Goal: Information Seeking & Learning: Check status

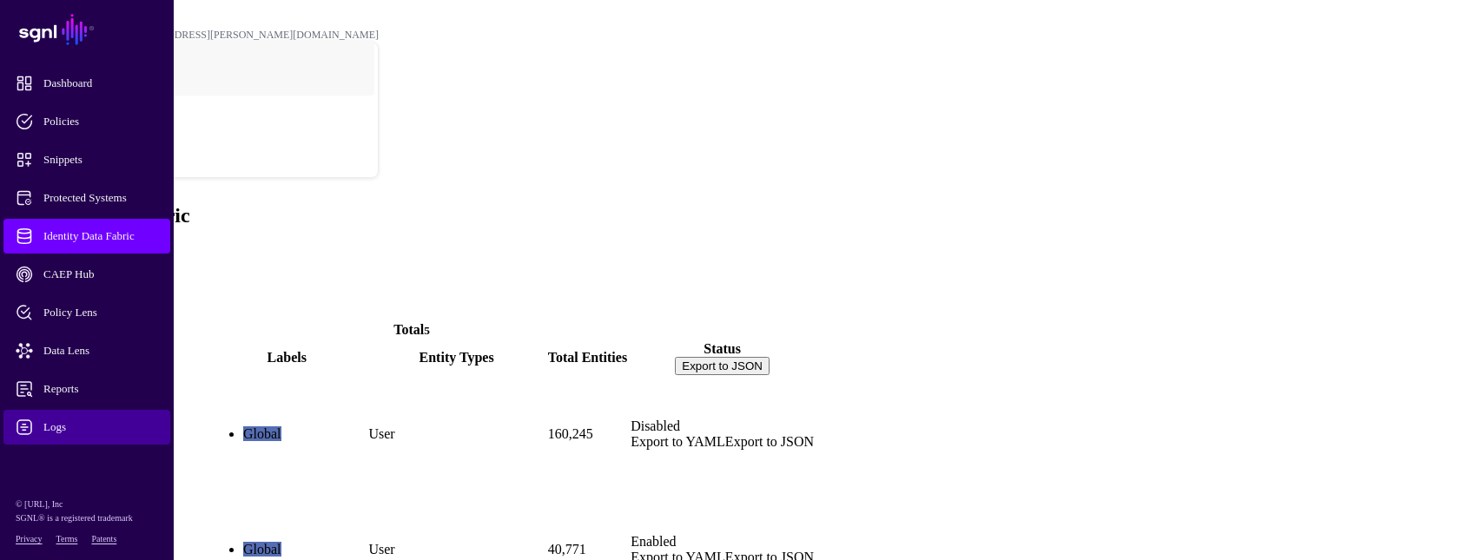
click at [44, 428] on span "Logs" at bounding box center [101, 427] width 170 height 17
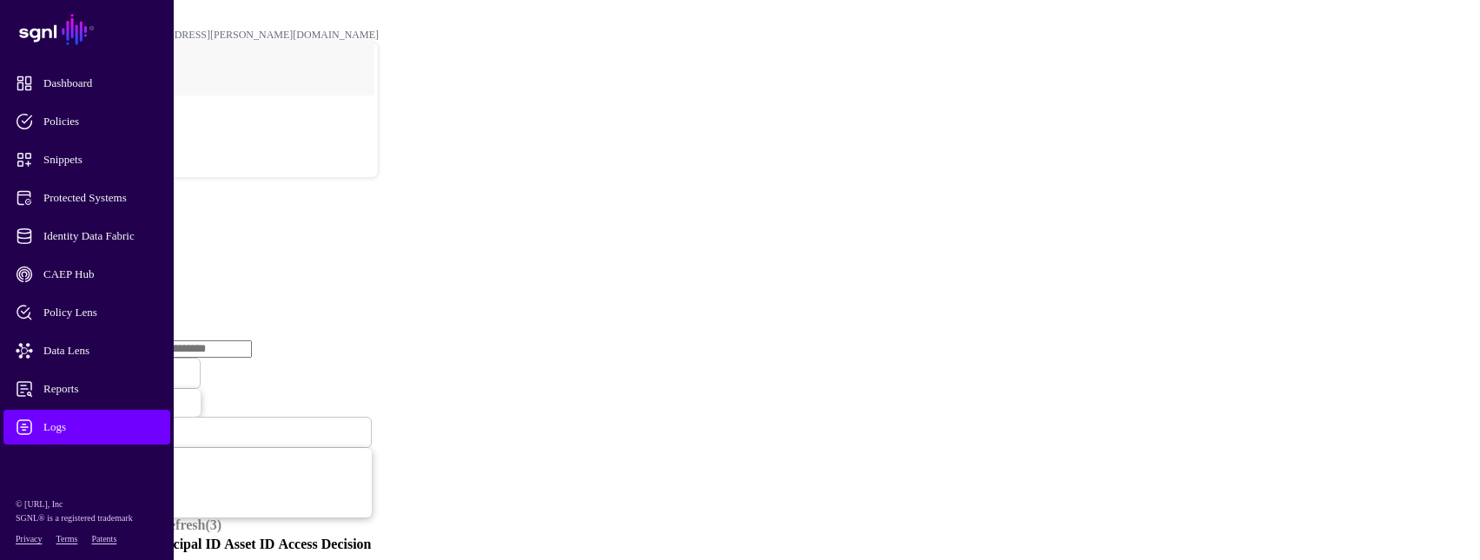
click at [139, 261] on link "Ingestion Service" at bounding box center [90, 268] width 97 height 15
click at [97, 367] on span "Ingestion Started" at bounding box center [59, 373] width 76 height 13
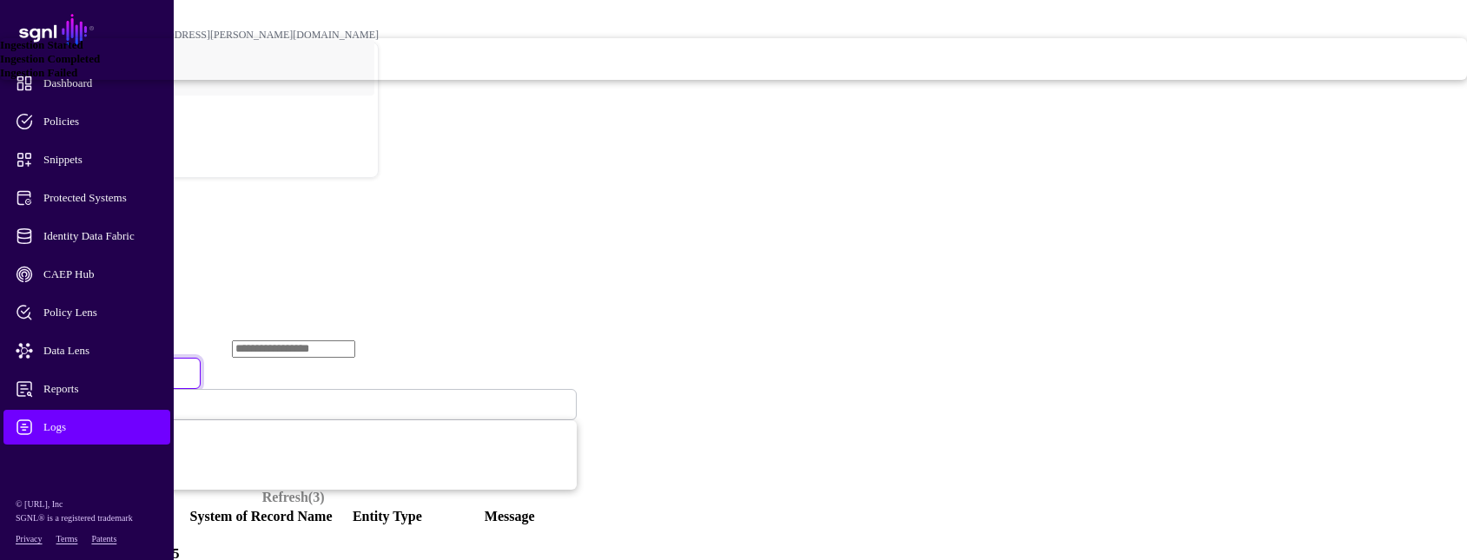
click at [77, 79] on span "Ingestion Failed" at bounding box center [38, 72] width 77 height 13
